Goal: Task Accomplishment & Management: Manage account settings

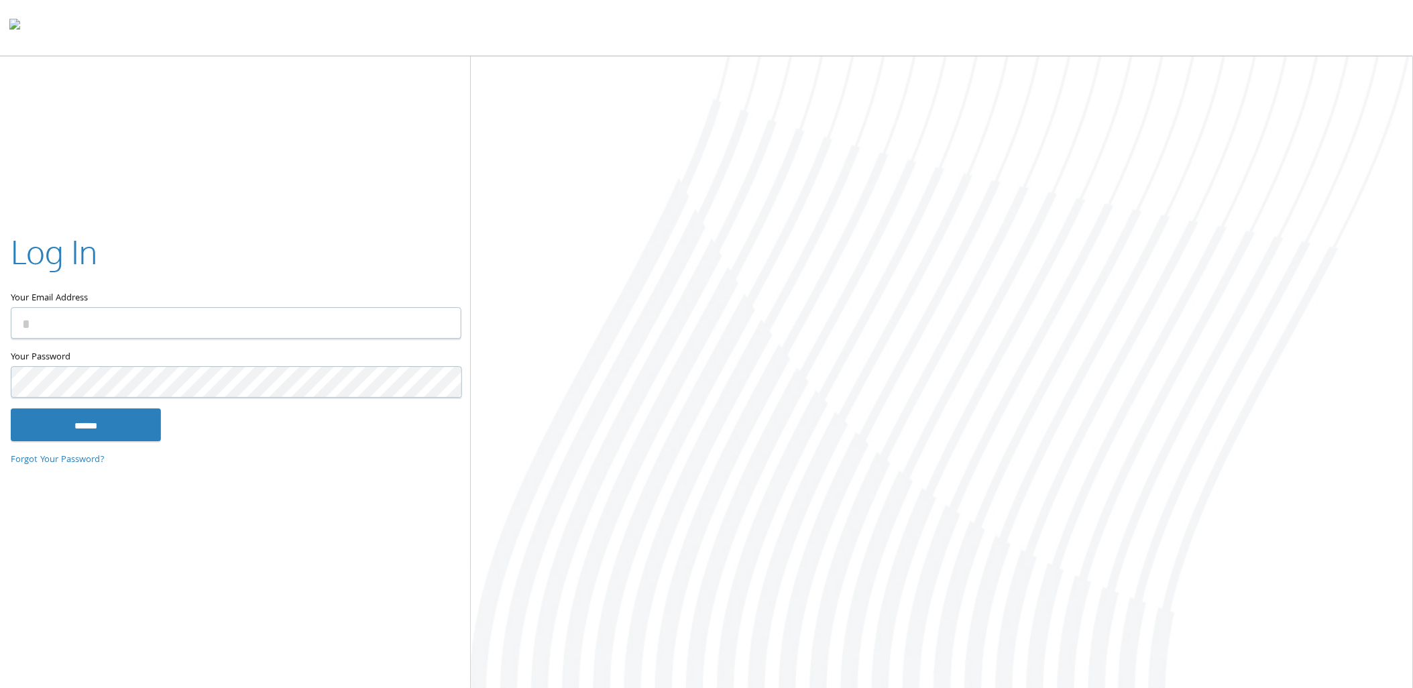
click at [160, 331] on input "Your Email Address" at bounding box center [236, 324] width 451 height 32
type input "**********"
click at [102, 435] on input "******" at bounding box center [86, 425] width 150 height 32
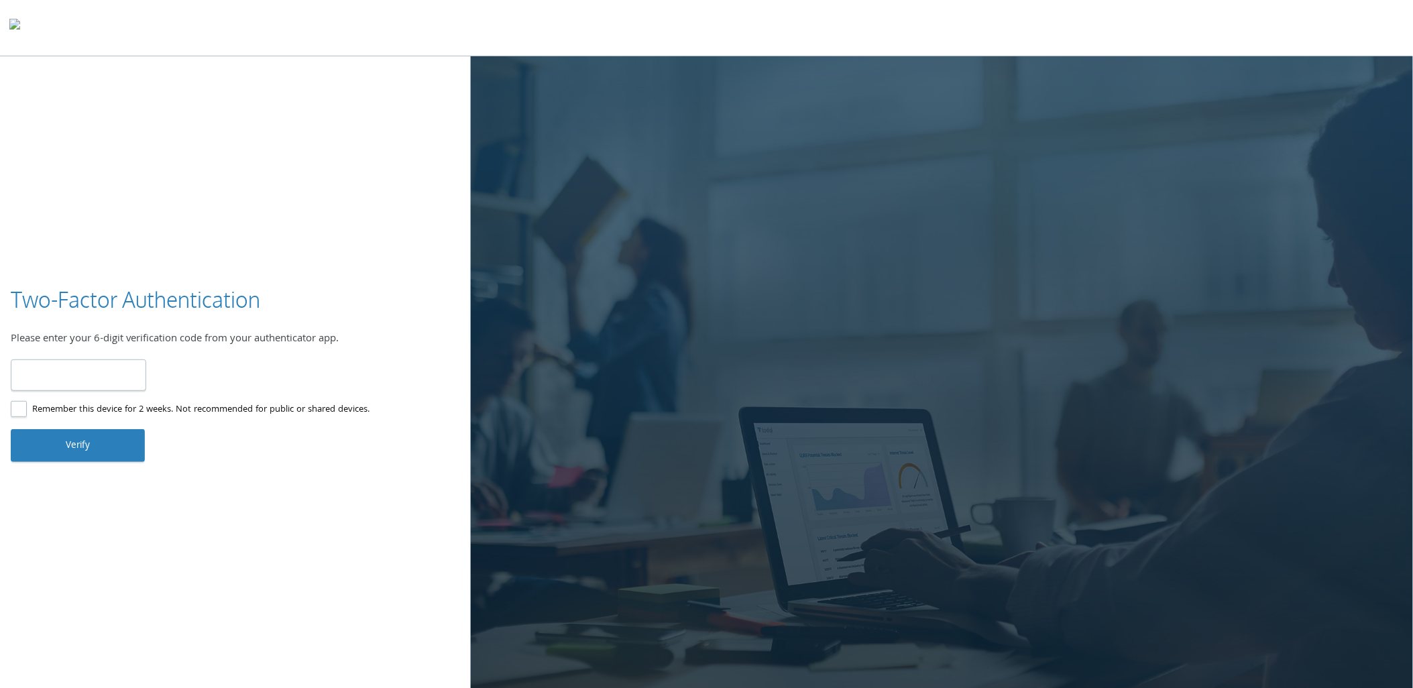
type input "******"
